Goal: Task Accomplishment & Management: Manage account settings

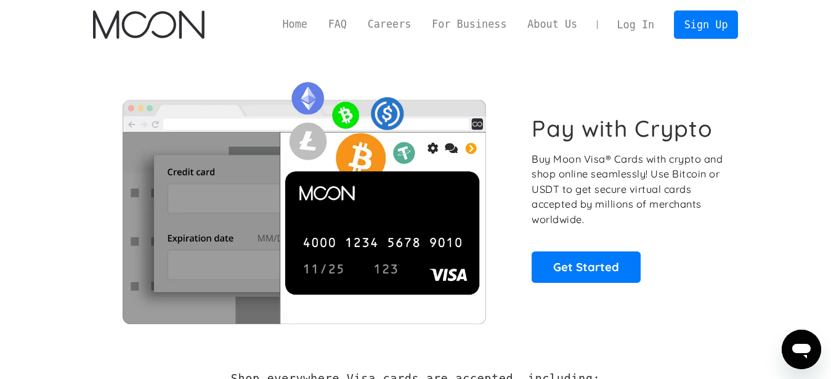
click at [647, 24] on link "Log In" at bounding box center [636, 24] width 58 height 27
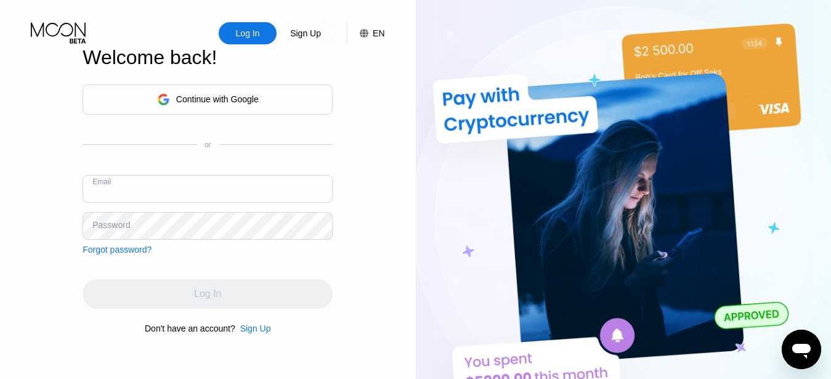
paste input "yy30yf@tutanota.com"
type input "yy30yf@tutanota.com"
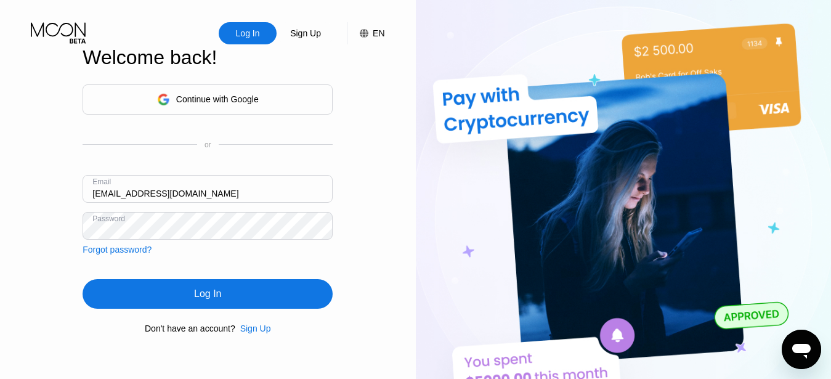
click at [232, 299] on div "Log In" at bounding box center [208, 294] width 250 height 30
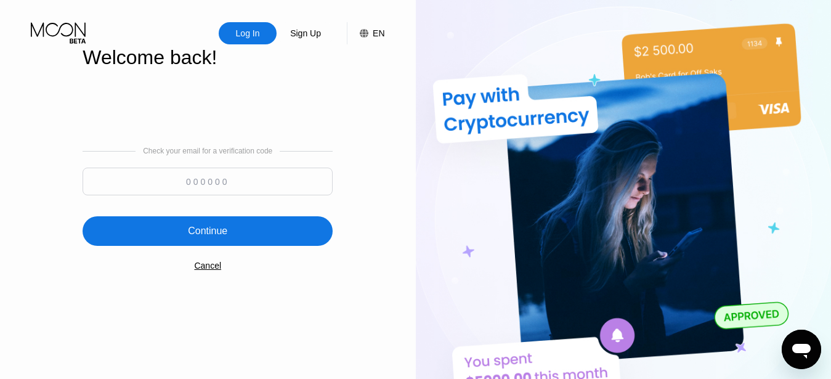
click at [230, 202] on div "Check your email for a verification code Continue Cancel" at bounding box center [208, 209] width 250 height 250
click at [240, 186] on input at bounding box center [208, 182] width 250 height 28
paste input "420657"
type input "420657"
click at [261, 237] on div "Continue" at bounding box center [208, 231] width 250 height 30
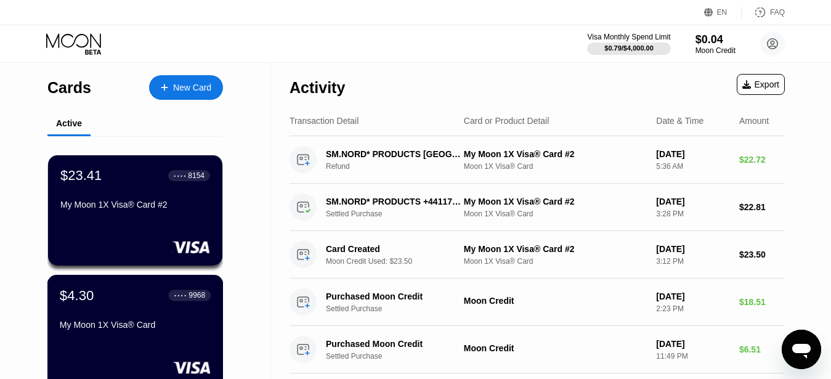
click at [164, 334] on div "My Moon 1X Visa® Card" at bounding box center [135, 327] width 151 height 15
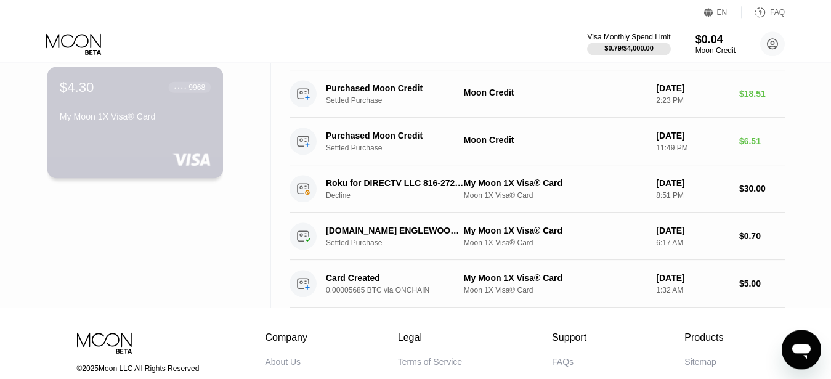
click at [121, 149] on div "$4.30 ● ● ● ● 9968 My Moon 1X Visa® Card" at bounding box center [135, 122] width 176 height 111
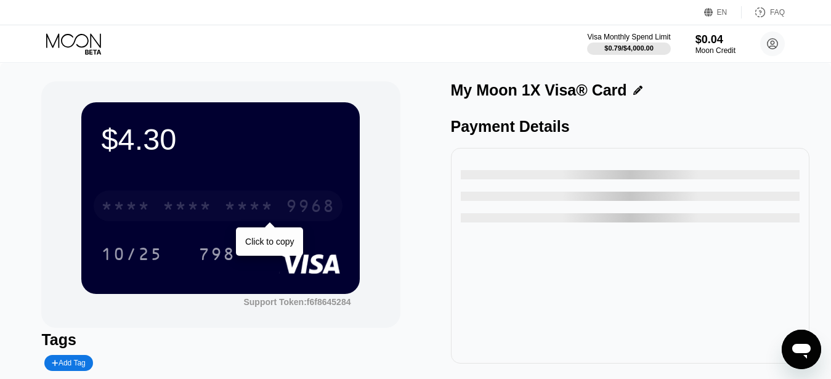
click at [233, 217] on div "* * * *" at bounding box center [248, 208] width 49 height 20
